Goal: Check status: Check status

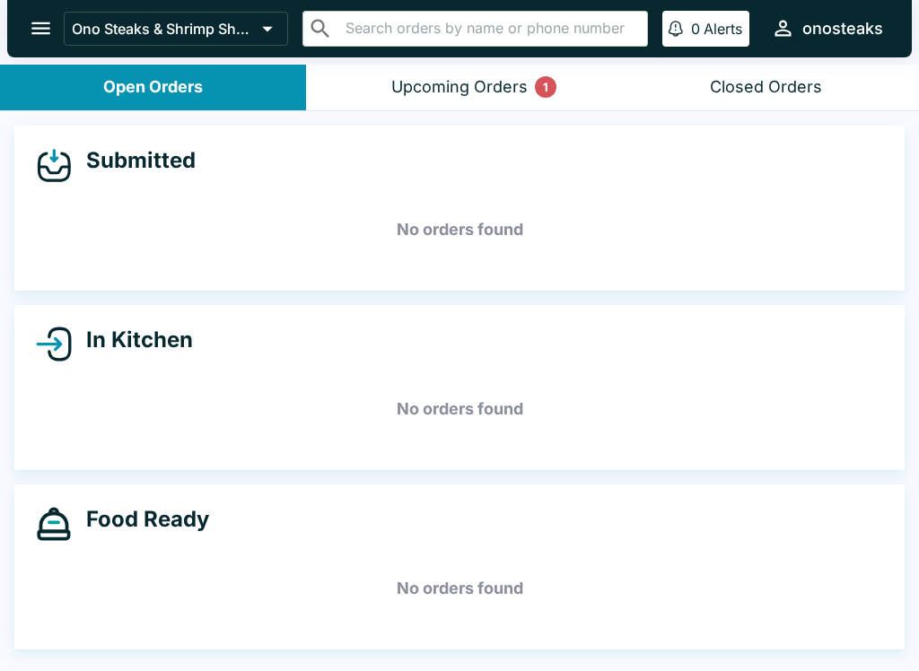
scroll to position [3, 0]
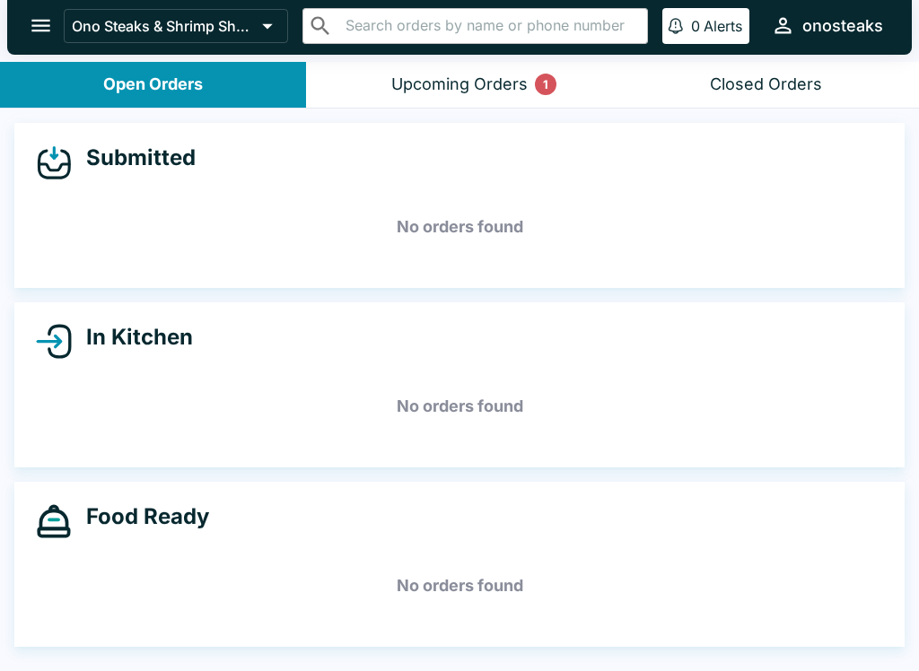
click at [412, 73] on button "Upcoming Orders 1" at bounding box center [459, 85] width 306 height 46
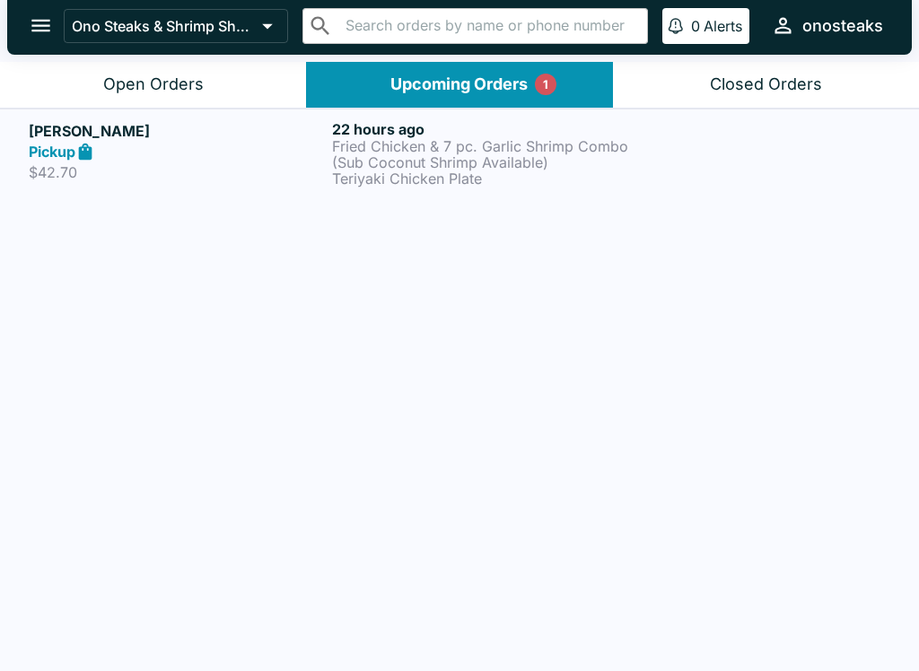
click at [136, 176] on p "$42.70" at bounding box center [177, 172] width 296 height 18
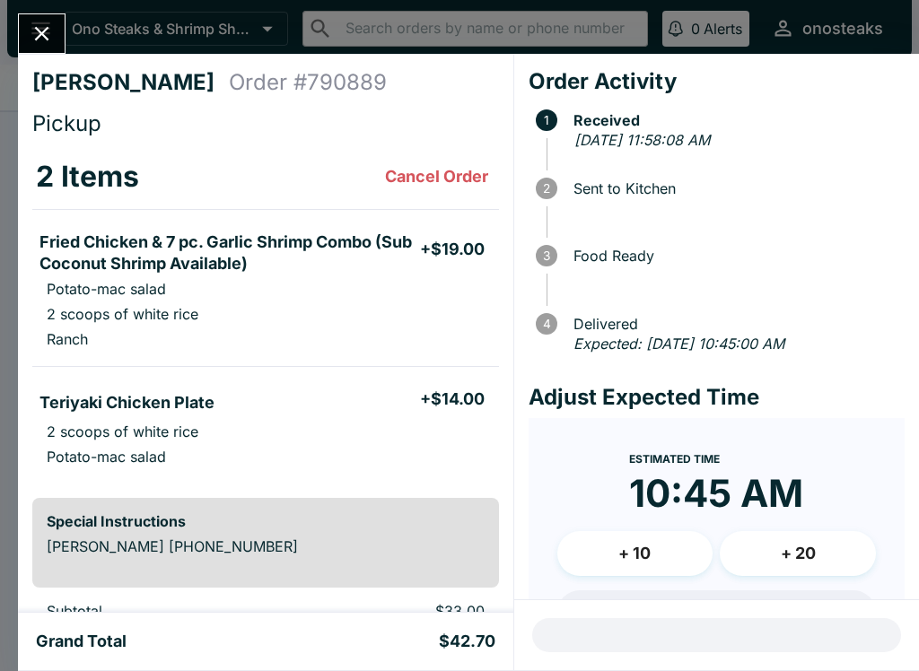
click at [40, 24] on icon "Close" at bounding box center [42, 34] width 24 height 24
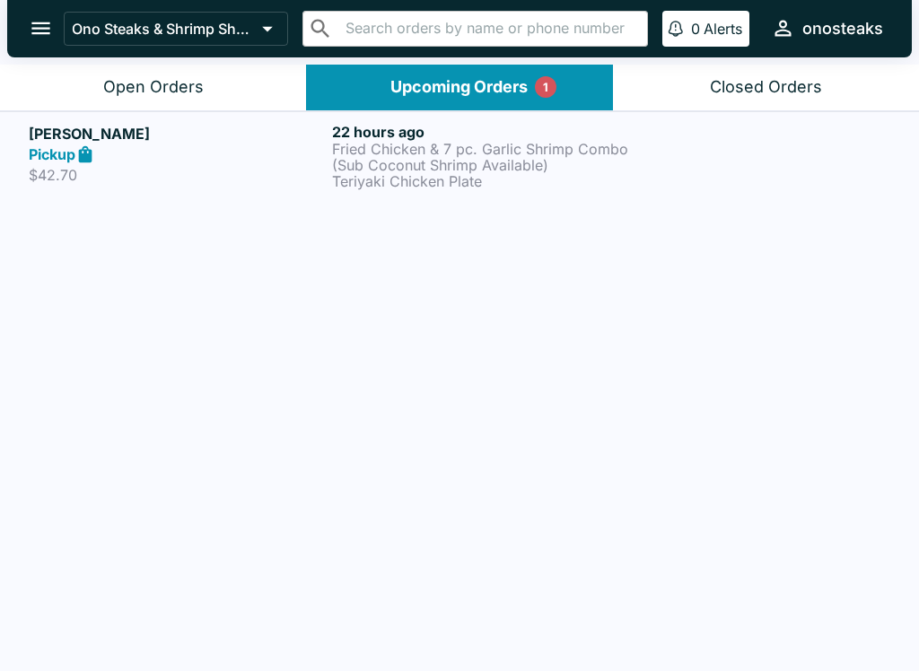
click at [76, 98] on button "Open Orders" at bounding box center [153, 88] width 306 height 46
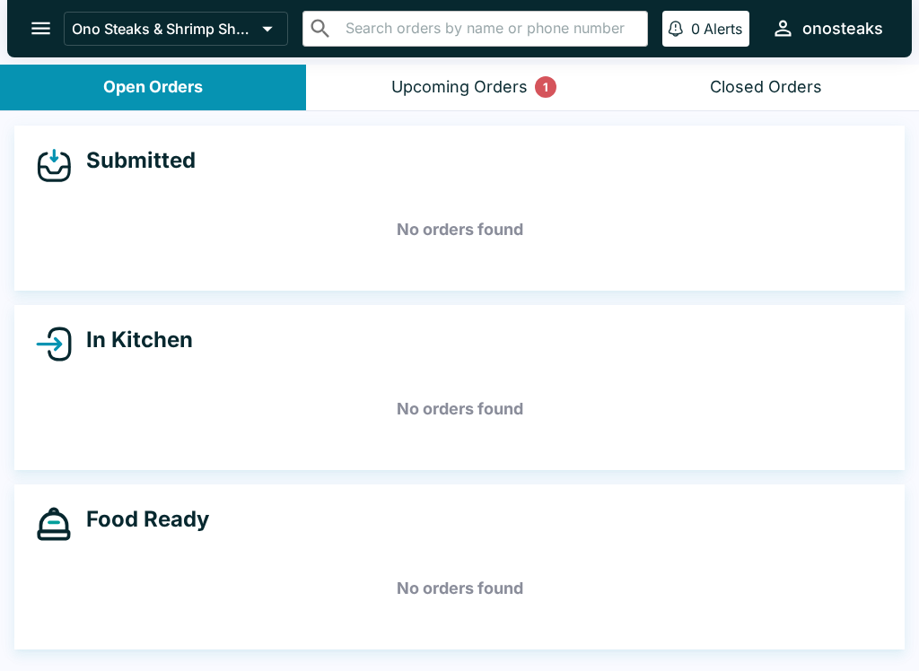
scroll to position [3, 0]
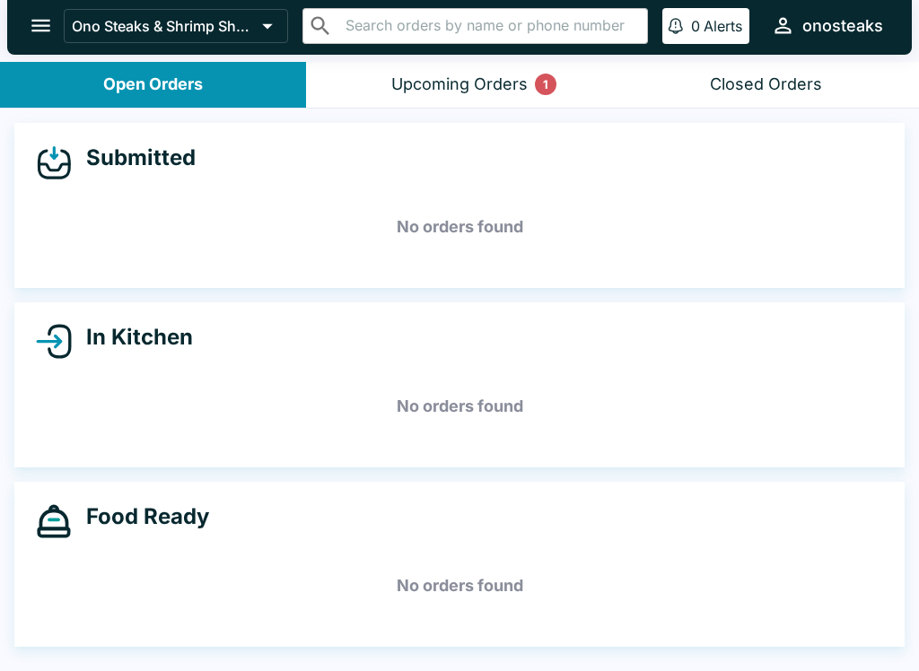
click at [98, 216] on h5 "No orders found" at bounding box center [459, 227] width 847 height 65
click at [361, 83] on button "Upcoming Orders 1" at bounding box center [459, 85] width 306 height 46
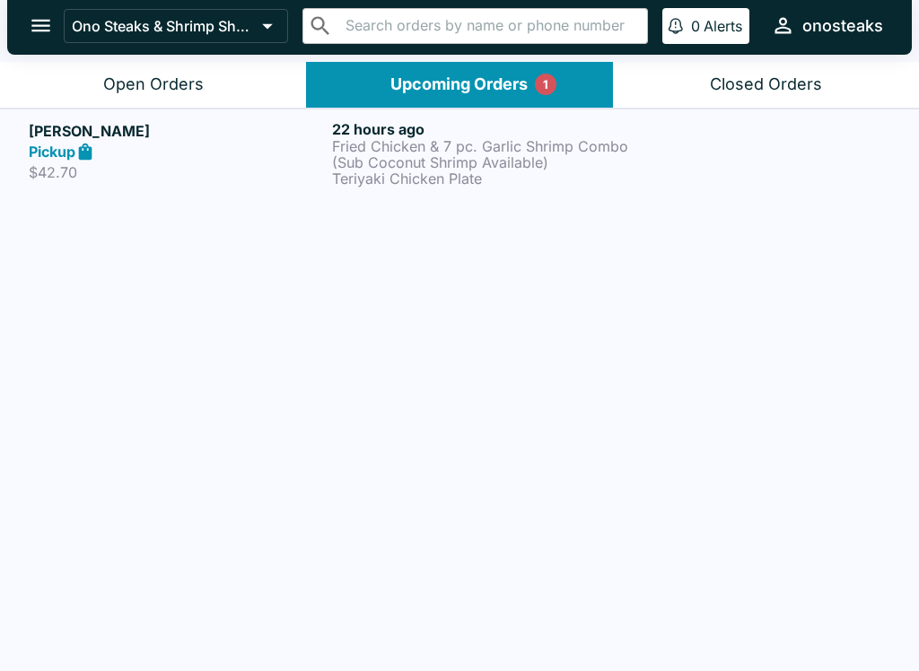
click at [152, 144] on div "Pickup" at bounding box center [177, 152] width 296 height 21
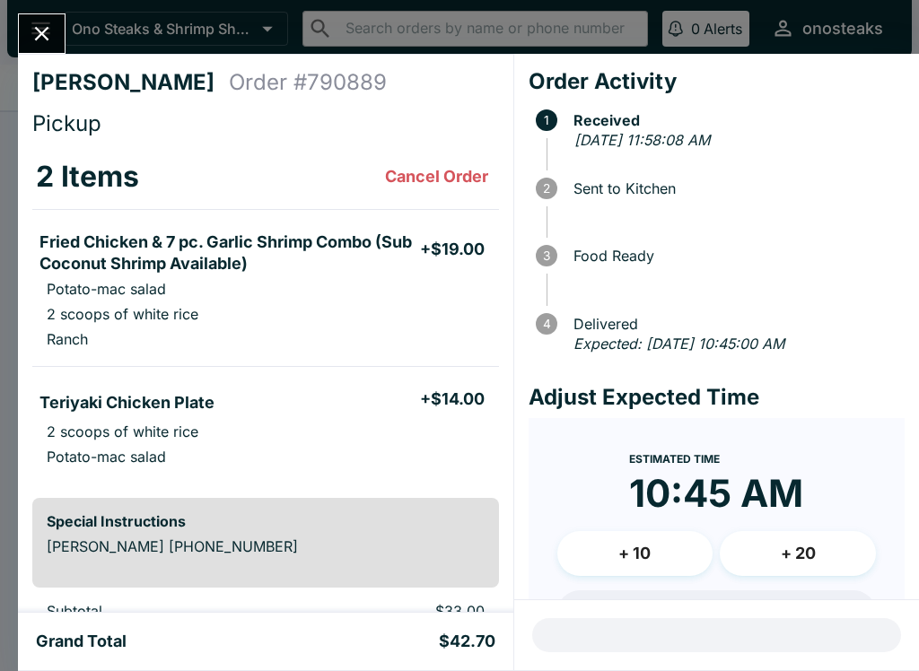
click at [29, 22] on button "Close" at bounding box center [42, 33] width 46 height 39
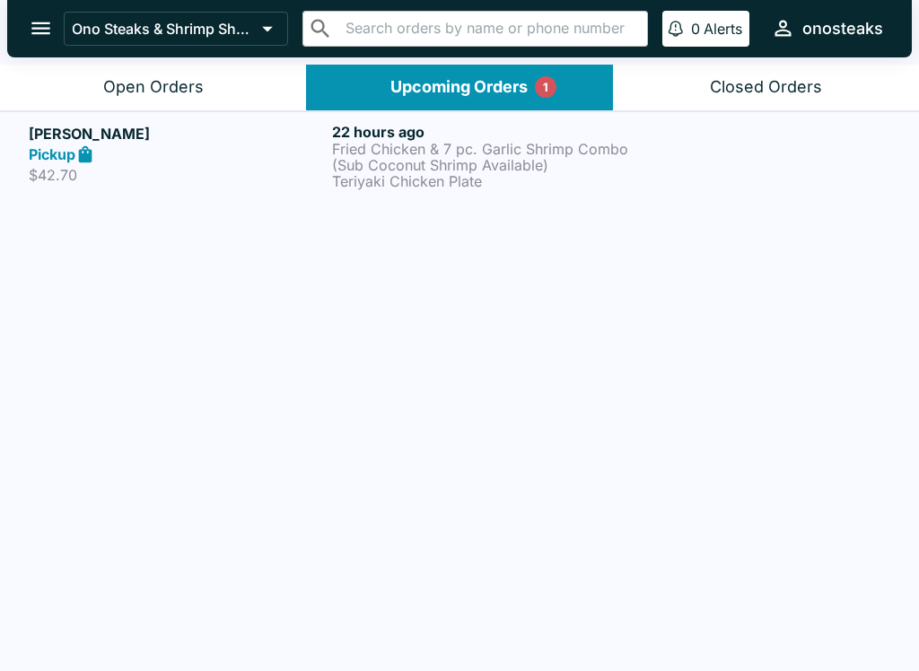
click at [88, 66] on button "Open Orders" at bounding box center [153, 88] width 306 height 46
